Goal: Communication & Community: Answer question/provide support

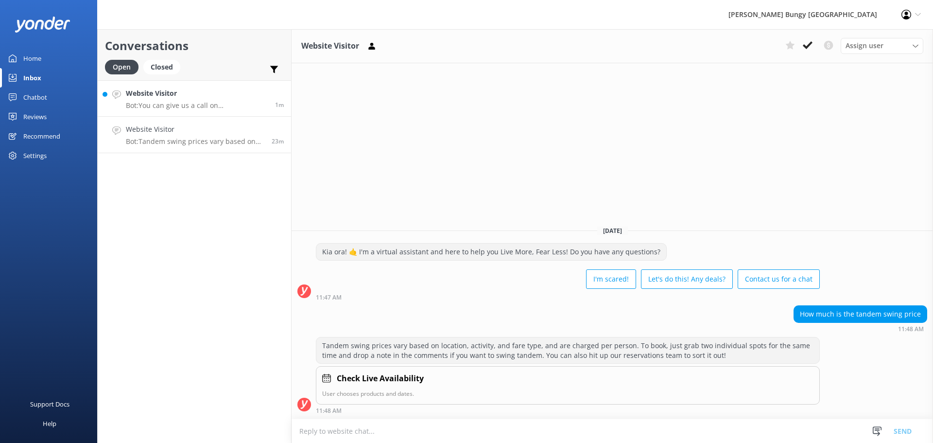
click at [221, 98] on h4 "Website Visitor" at bounding box center [197, 93] width 142 height 11
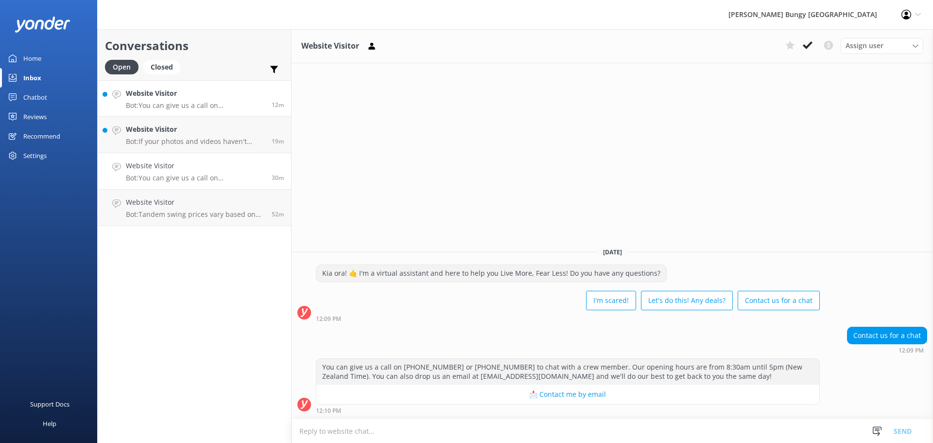
click at [206, 102] on p "Bot: You can give us a call on [PHONE_NUMBER] or [PHONE_NUMBER] to chat with a …" at bounding box center [195, 105] width 138 height 9
click at [210, 133] on h4 "Website Visitor" at bounding box center [195, 129] width 138 height 11
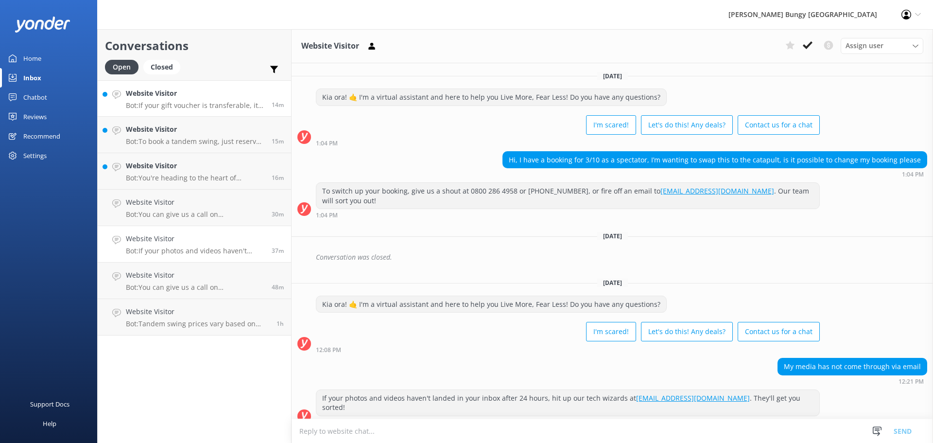
click at [231, 96] on h4 "Website Visitor" at bounding box center [195, 93] width 138 height 11
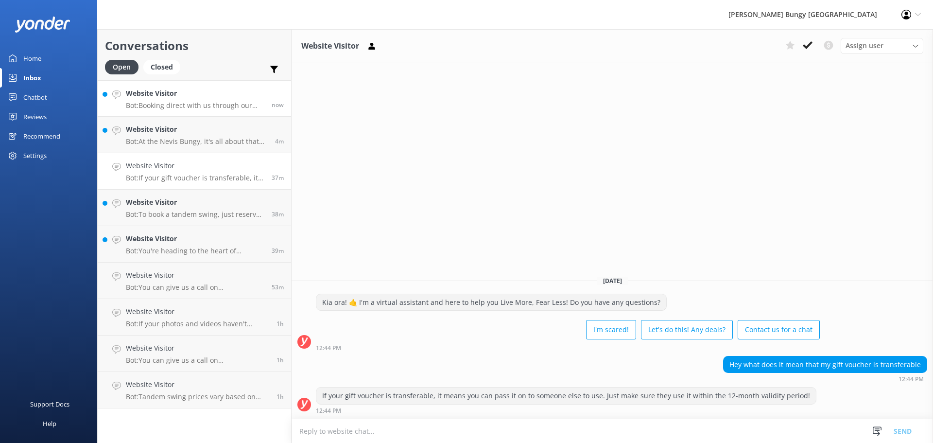
click at [233, 115] on link "Website Visitor Bot: Booking direct with us through our website always offers t…" at bounding box center [194, 98] width 193 height 36
